Goal: Find specific page/section: Find specific page/section

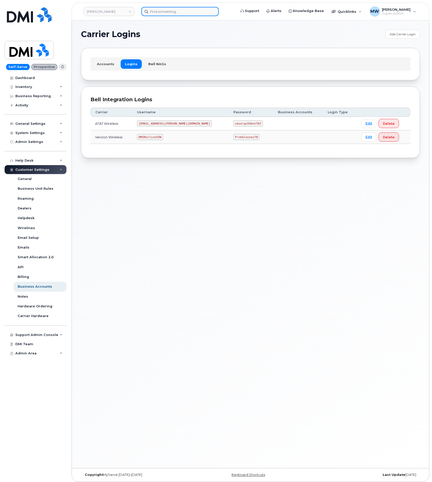
click at [168, 13] on input at bounding box center [179, 11] width 77 height 9
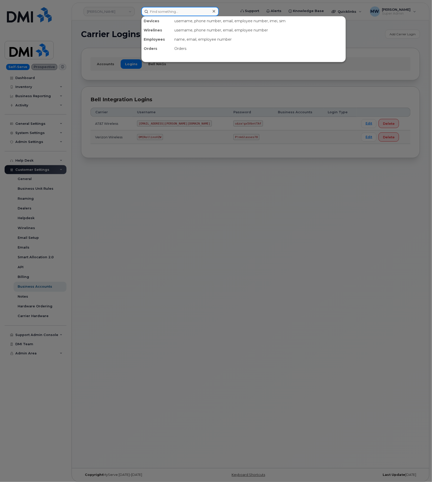
paste input "8642759942"
type input "8642759942"
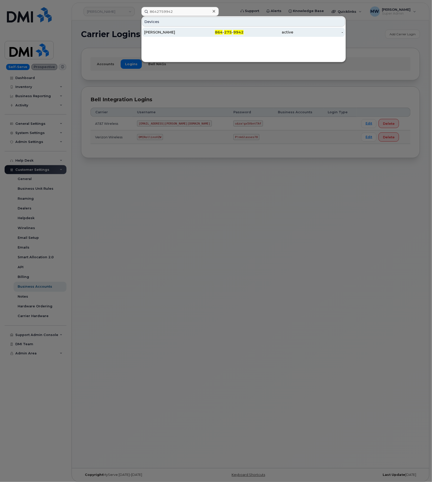
click at [242, 29] on div "864 - 275 - 9942" at bounding box center [219, 32] width 50 height 9
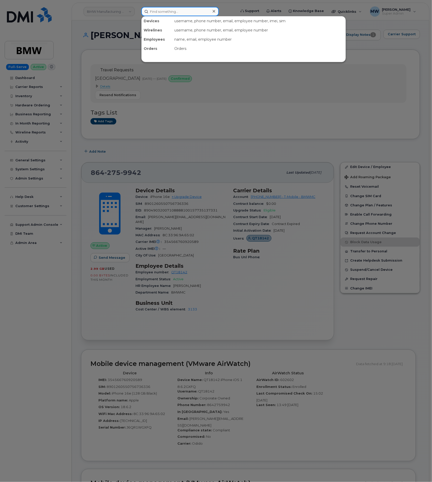
click at [171, 13] on input at bounding box center [179, 11] width 77 height 9
paste input "8642759942"
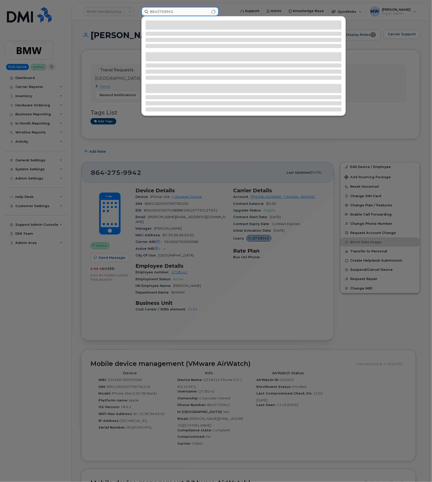
type input "8642759942"
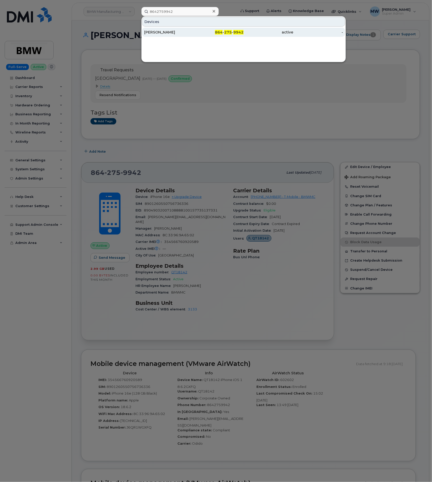
click at [243, 35] on div "864 - 275 - 9942" at bounding box center [219, 32] width 50 height 9
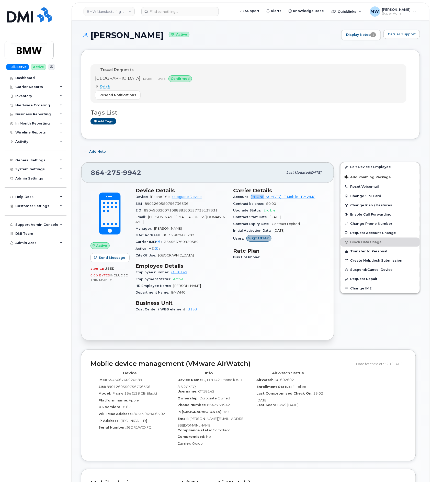
drag, startPoint x: 248, startPoint y: 199, endPoint x: 262, endPoint y: 200, distance: 14.1
click at [264, 200] on div "Account [PHONE_NUMBER] - T-Mobile - BMWMC" at bounding box center [278, 196] width 91 height 7
drag, startPoint x: 242, startPoint y: 180, endPoint x: 249, endPoint y: 194, distance: 15.7
click at [242, 180] on div "864 275 9942 Last updated Jun 25, 2025" at bounding box center [207, 172] width 252 height 20
drag, startPoint x: 249, startPoint y: 196, endPoint x: 273, endPoint y: 200, distance: 24.1
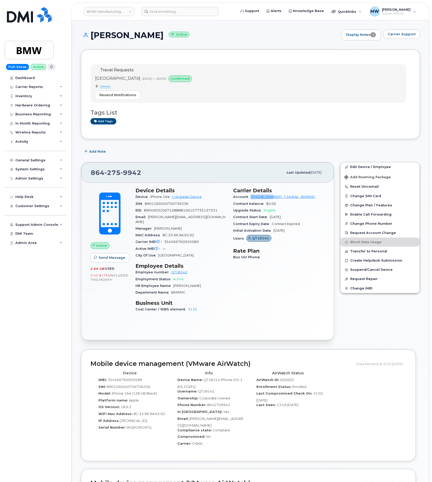
click at [273, 200] on div "Account 972523090 - T-Mobile - BMWMC" at bounding box center [278, 196] width 91 height 7
copy link "972523090"
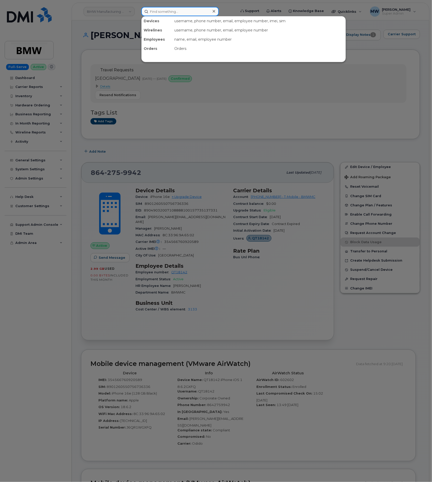
click at [164, 9] on input at bounding box center [179, 11] width 77 height 9
paste input "2027042187"
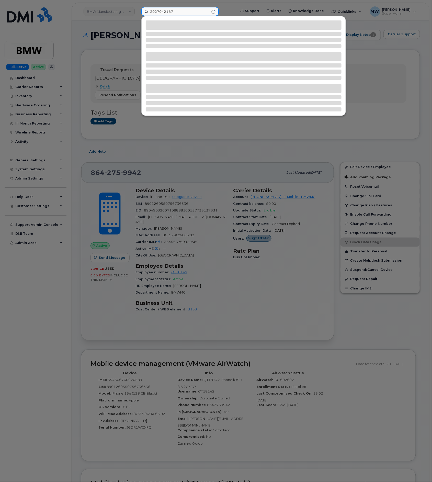
type input "2027042187"
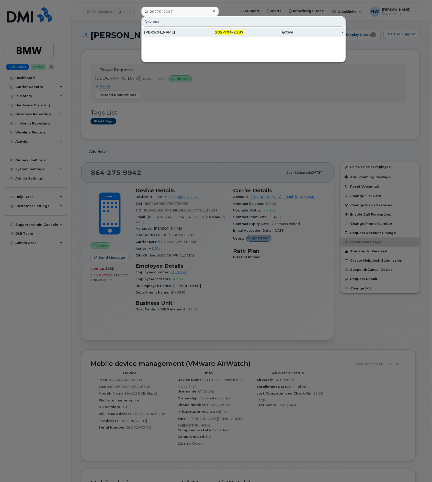
click at [233, 36] on div "202 - 704 - 2187" at bounding box center [219, 32] width 50 height 9
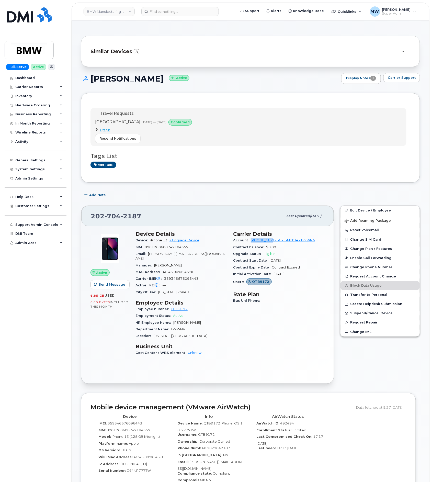
drag, startPoint x: 249, startPoint y: 240, endPoint x: 272, endPoint y: 240, distance: 23.3
click at [272, 240] on div "Account 973767968 - T-Mobile - BMWNA" at bounding box center [278, 240] width 91 height 7
copy link "973767968"
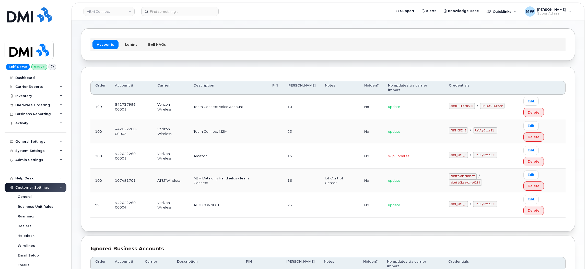
scroll to position [28, 0]
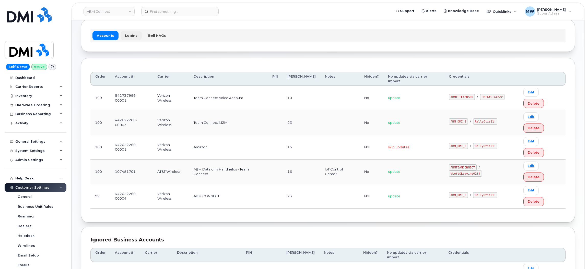
click at [129, 39] on link "Logins" at bounding box center [131, 35] width 21 height 9
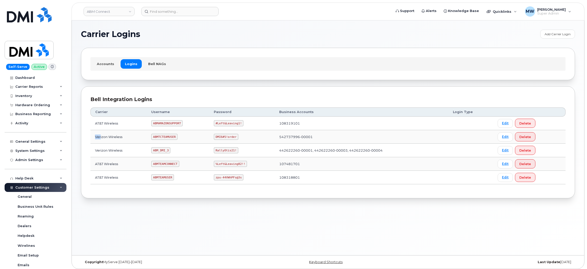
drag, startPoint x: 95, startPoint y: 135, endPoint x: 100, endPoint y: 141, distance: 7.6
click at [100, 141] on td "Verizon Wireless" at bounding box center [118, 137] width 56 height 14
click at [275, 151] on td "442622260-00001, 442622260-00003, 442622260-00004" at bounding box center [362, 151] width 174 height 14
drag, startPoint x: 98, startPoint y: 153, endPoint x: 149, endPoint y: 104, distance: 71.0
click at [147, 151] on tr "Verizon Wireless ABM_DMI_3 RallyOtis21! 442622260-00001, 442622260-00003, 44262…" at bounding box center [327, 151] width 475 height 14
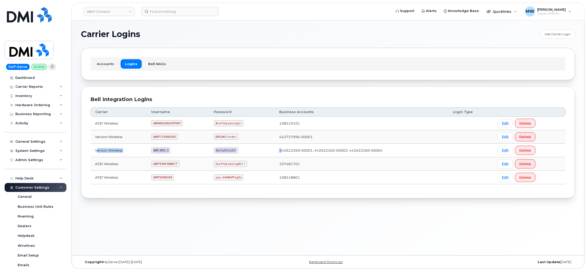
drag, startPoint x: 254, startPoint y: 151, endPoint x: 98, endPoint y: 153, distance: 156.1
click at [98, 153] on tr "Verizon Wireless ABM_DMI_3 RallyOtis21! 442622260-00001, 442622260-00003, 44262…" at bounding box center [327, 151] width 475 height 14
click at [137, 150] on td "Verizon Wireless" at bounding box center [118, 151] width 56 height 14
